Goal: Check status: Check status

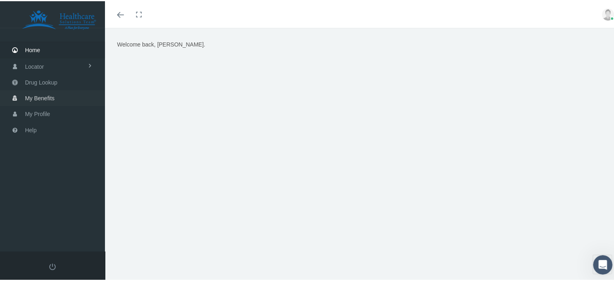
click at [39, 92] on span "My Benefits" at bounding box center [39, 96] width 29 height 15
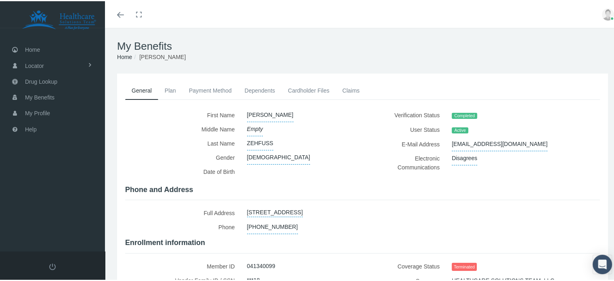
click at [200, 92] on link "Payment Method" at bounding box center [211, 89] width 56 height 18
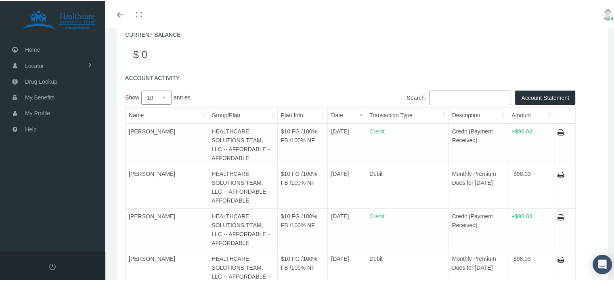
scroll to position [137, 0]
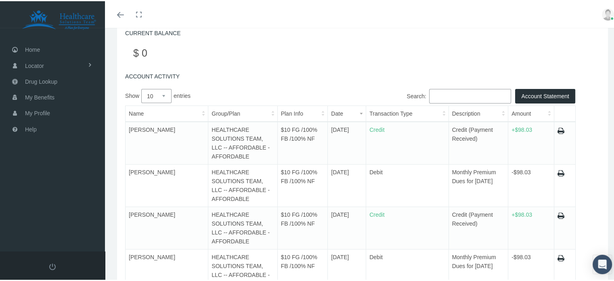
click at [558, 128] on icon at bounding box center [561, 129] width 7 height 11
click at [558, 127] on icon at bounding box center [561, 129] width 7 height 11
click at [558, 214] on icon at bounding box center [561, 214] width 7 height 11
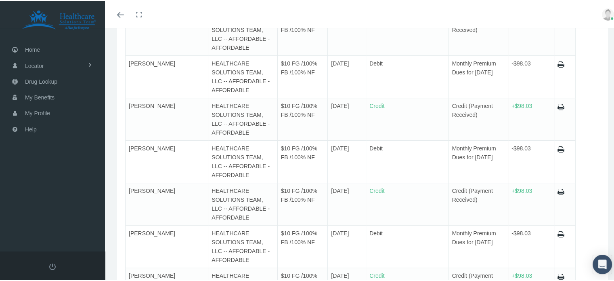
scroll to position [246, 0]
click at [558, 188] on icon at bounding box center [561, 189] width 7 height 11
